Goal: Information Seeking & Learning: Learn about a topic

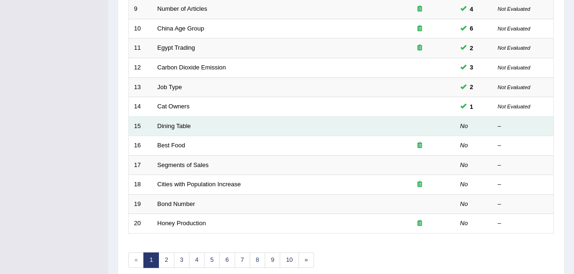
scroll to position [347, 0]
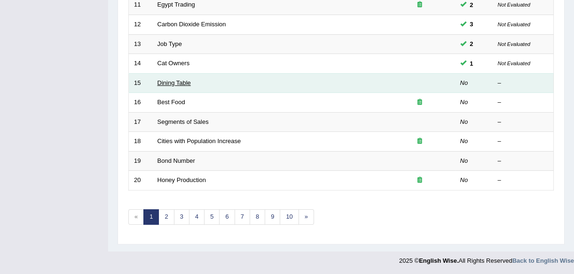
click at [170, 82] on link "Dining Table" at bounding box center [173, 82] width 33 height 7
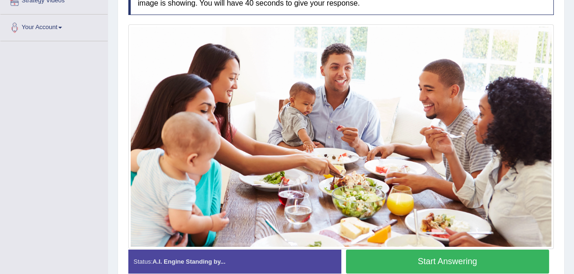
scroll to position [213, 0]
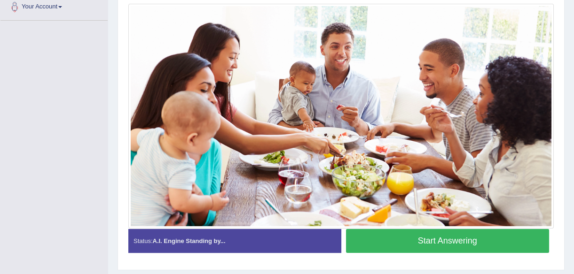
click at [455, 237] on button "Start Answering" at bounding box center [447, 241] width 203 height 24
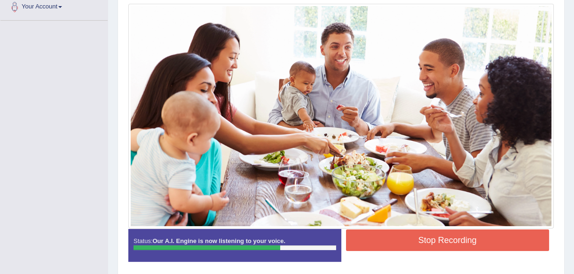
click at [446, 242] on button "Stop Recording" at bounding box center [447, 241] width 203 height 22
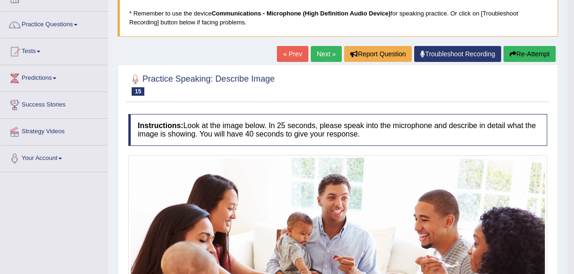
scroll to position [42, 0]
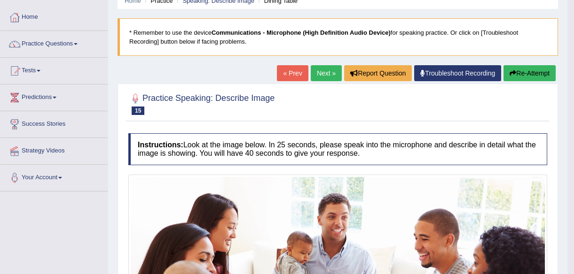
click at [322, 70] on link "Next »" at bounding box center [326, 73] width 31 height 16
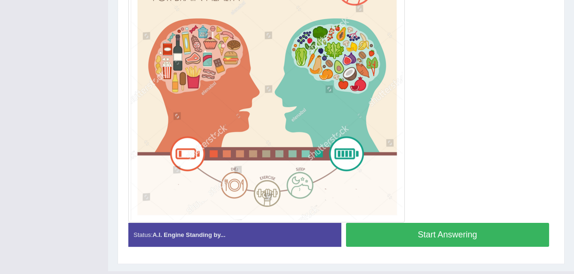
scroll to position [272, 0]
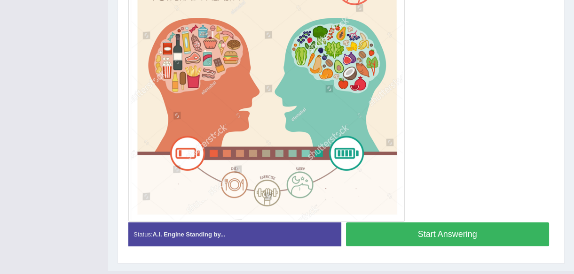
click at [451, 231] on button "Start Answering" at bounding box center [447, 235] width 203 height 24
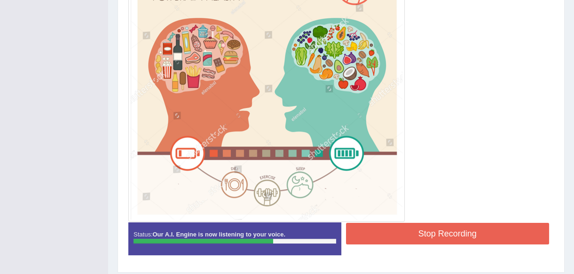
click at [455, 234] on button "Stop Recording" at bounding box center [447, 234] width 203 height 22
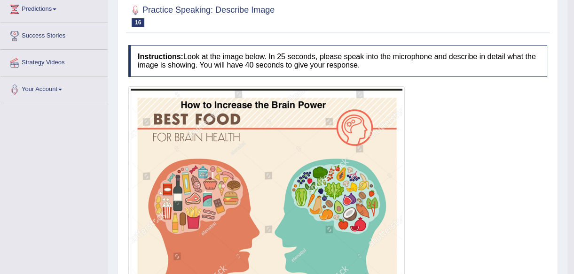
scroll to position [101, 0]
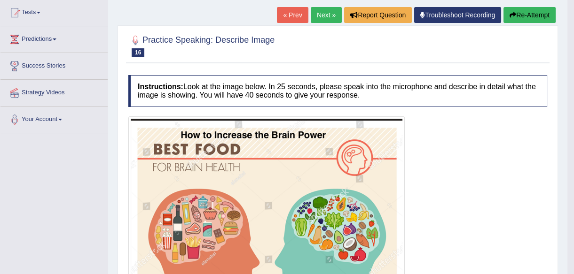
click at [522, 15] on button "Re-Attempt" at bounding box center [529, 15] width 52 height 16
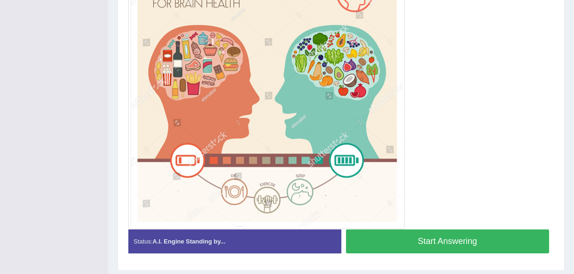
scroll to position [321, 0]
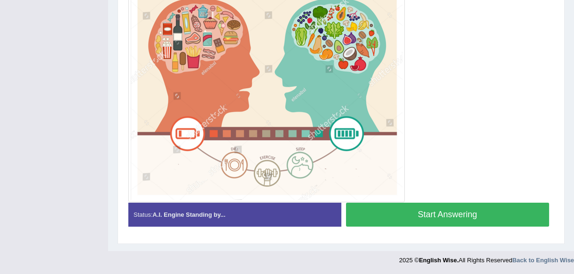
click at [450, 213] on button "Start Answering" at bounding box center [447, 215] width 203 height 24
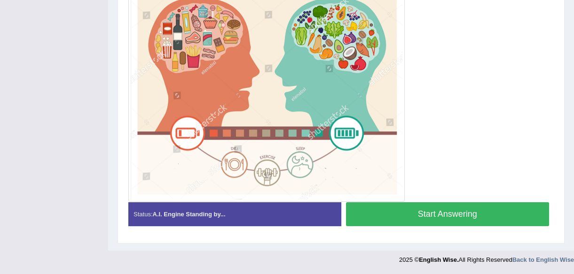
scroll to position [296, 0]
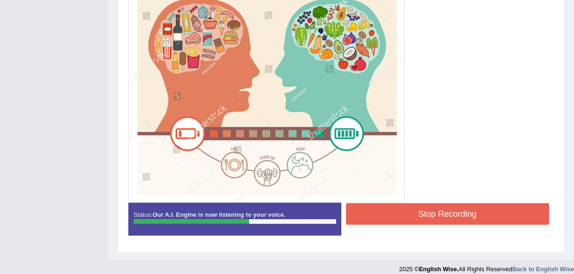
click at [446, 213] on button "Stop Recording" at bounding box center [447, 214] width 203 height 22
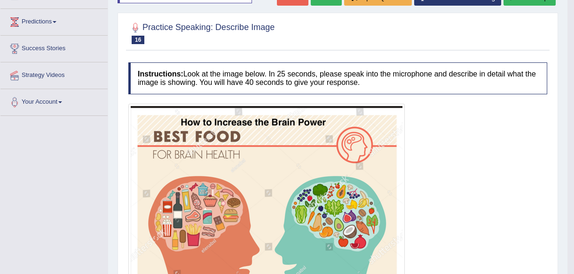
scroll to position [0, 0]
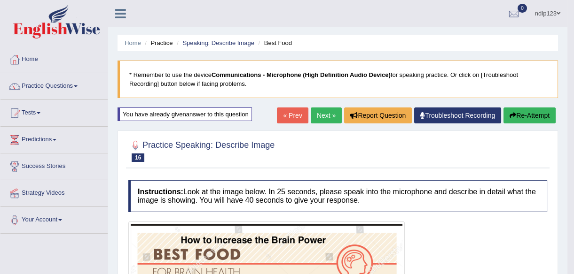
click at [319, 115] on link "Next »" at bounding box center [326, 116] width 31 height 16
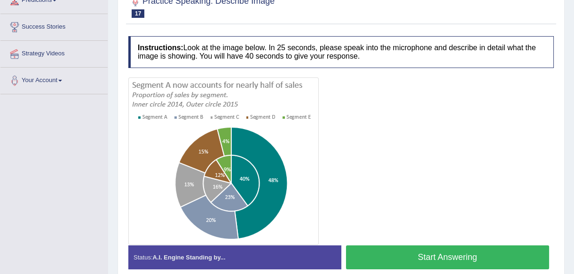
scroll to position [133, 0]
